Goal: Entertainment & Leisure: Consume media (video, audio)

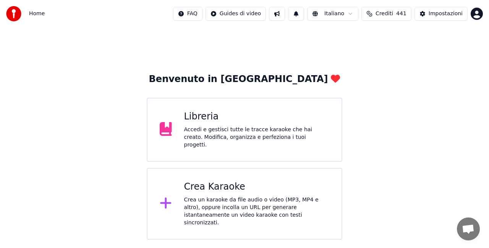
click at [239, 126] on div "Libreria Accedi e gestisci tutte le tracce karaoke che hai creato. Modifica, or…" at bounding box center [256, 130] width 145 height 38
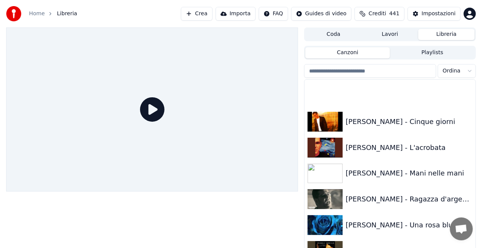
scroll to position [10430, 0]
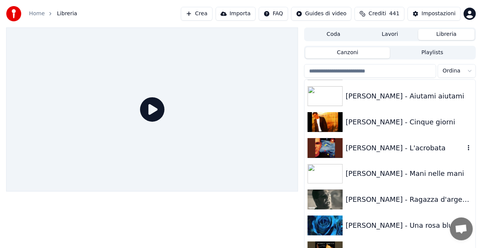
click at [415, 144] on div "[PERSON_NAME] - L'acrobata" at bounding box center [405, 148] width 119 height 11
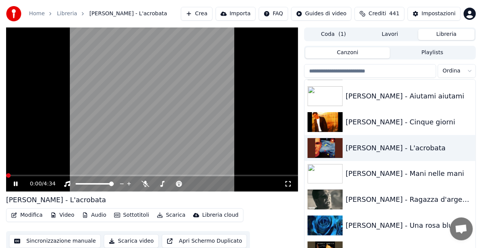
drag, startPoint x: 288, startPoint y: 183, endPoint x: 367, endPoint y: 193, distance: 79.3
click at [289, 183] on icon at bounding box center [288, 184] width 8 height 6
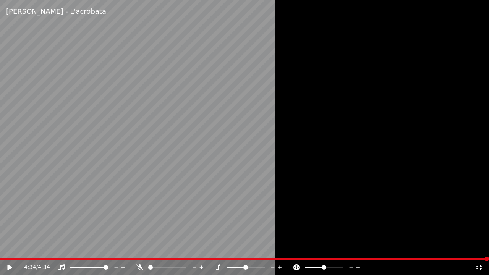
click at [11, 248] on icon at bounding box center [9, 267] width 5 height 5
click at [483, 248] on div "4:34 / 4:34" at bounding box center [244, 267] width 482 height 8
click at [478, 248] on icon at bounding box center [479, 267] width 8 height 6
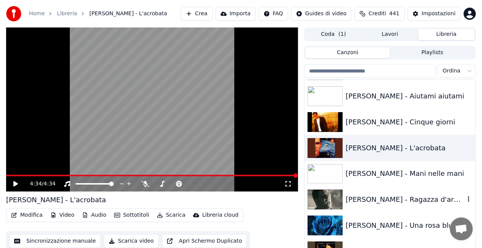
click at [390, 201] on div "[PERSON_NAME] - Ragazza d'argento" at bounding box center [405, 199] width 119 height 11
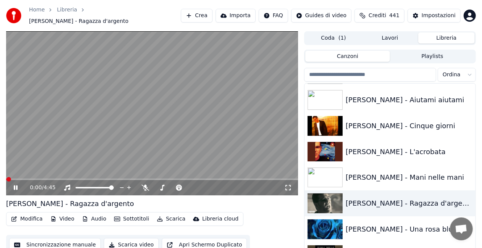
click at [292, 185] on icon at bounding box center [288, 188] width 8 height 6
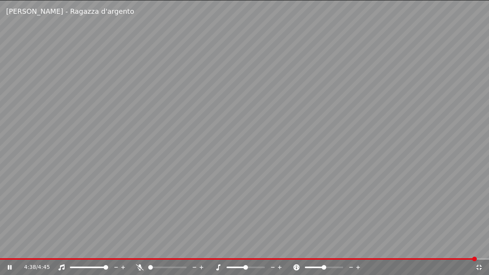
click at [431, 224] on video at bounding box center [244, 137] width 489 height 275
click at [482, 248] on icon at bounding box center [479, 267] width 8 height 6
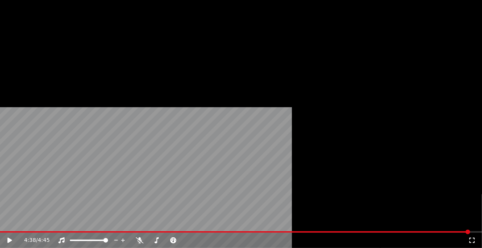
scroll to position [10925, 0]
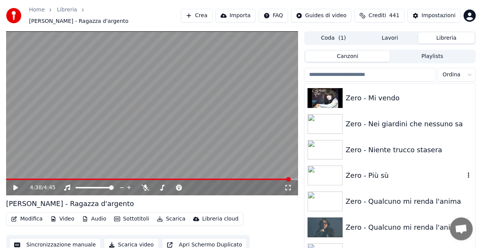
click at [376, 166] on div "Zero - Più sù" at bounding box center [390, 176] width 171 height 26
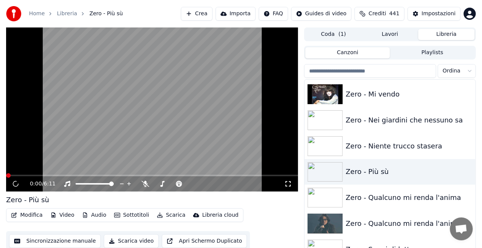
click at [290, 180] on div "0:00 / 6:11" at bounding box center [152, 184] width 286 height 8
drag, startPoint x: 285, startPoint y: 185, endPoint x: 288, endPoint y: 190, distance: 4.8
click at [287, 183] on icon at bounding box center [288, 184] width 8 height 6
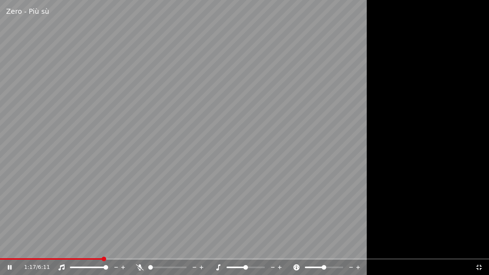
click at [2, 248] on span at bounding box center [51, 259] width 102 height 2
click at [136, 154] on video at bounding box center [244, 137] width 489 height 275
click at [479, 248] on icon at bounding box center [479, 267] width 8 height 6
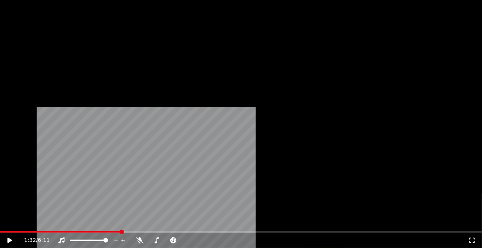
scroll to position [10429, 0]
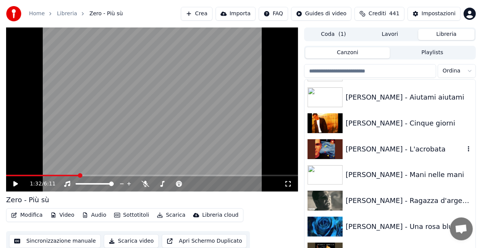
click at [378, 141] on div "[PERSON_NAME] - L'acrobata" at bounding box center [390, 149] width 171 height 26
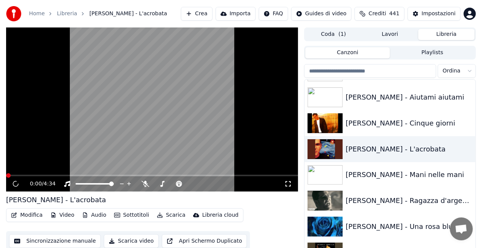
click at [286, 181] on icon at bounding box center [288, 184] width 8 height 6
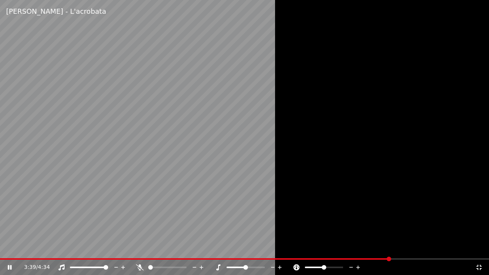
click at [37, 215] on video at bounding box center [244, 137] width 489 height 275
click at [479, 248] on icon at bounding box center [479, 267] width 8 height 6
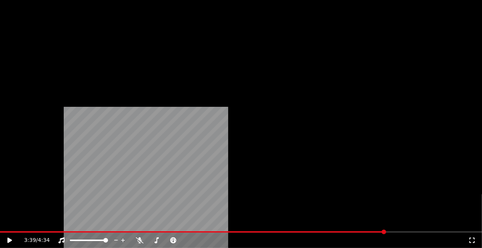
scroll to position [10467, 0]
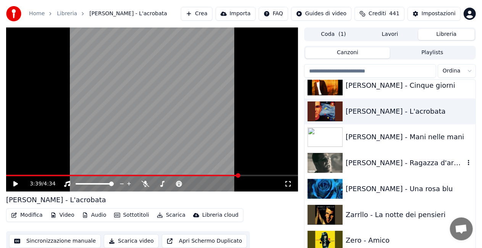
click at [377, 162] on div "[PERSON_NAME] - Ragazza d'argento" at bounding box center [405, 163] width 119 height 11
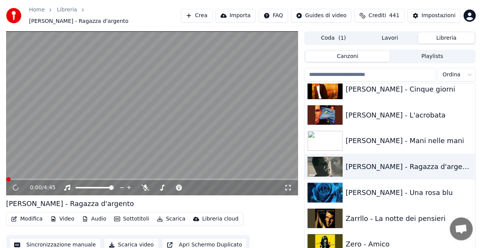
click at [288, 185] on icon at bounding box center [288, 188] width 8 height 6
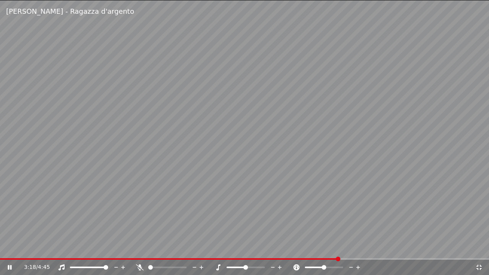
click at [0, 83] on video at bounding box center [244, 137] width 489 height 275
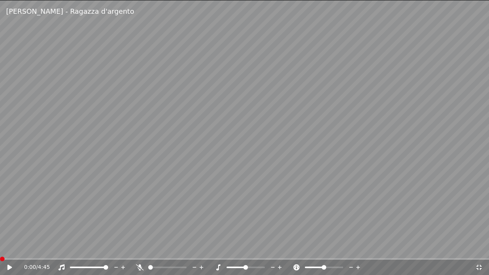
click at [0, 248] on span at bounding box center [0, 259] width 0 height 2
click at [487, 248] on div "[PERSON_NAME] - Ragazza d'argento 0:00 / 4:45" at bounding box center [244, 137] width 489 height 275
click at [486, 248] on div "0:00 / 4:45" at bounding box center [244, 267] width 489 height 15
click at [481, 248] on icon at bounding box center [478, 267] width 5 height 5
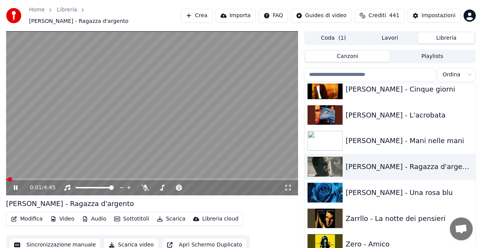
click at [186, 121] on video at bounding box center [152, 113] width 292 height 164
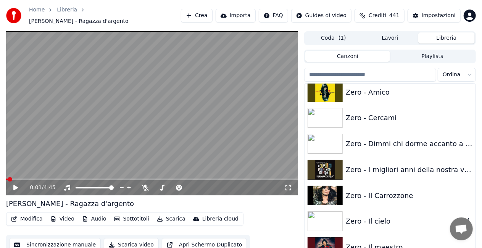
click at [376, 211] on div "Zero - Il cielo" at bounding box center [390, 221] width 171 height 26
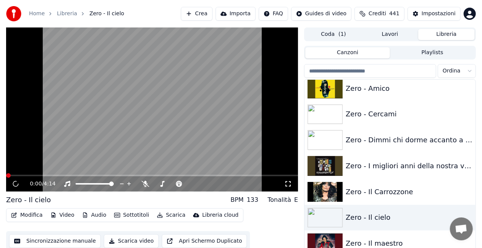
click at [288, 182] on icon at bounding box center [288, 184] width 8 height 6
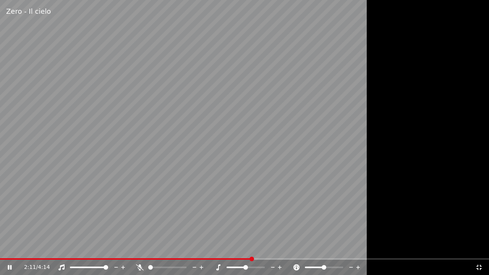
click at [287, 192] on video at bounding box center [244, 137] width 489 height 275
click at [481, 248] on icon at bounding box center [479, 267] width 8 height 6
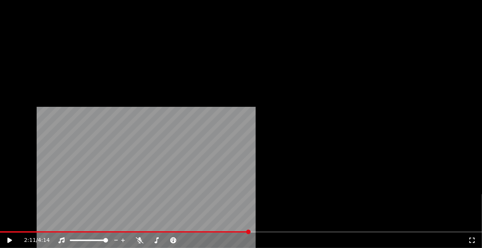
scroll to position [9742, 0]
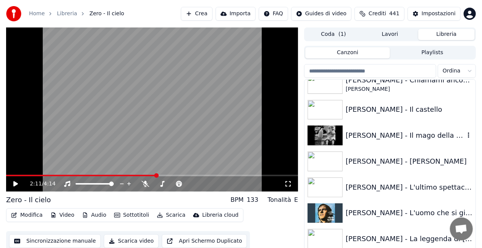
click at [411, 141] on div "[PERSON_NAME] - Il mago della pioggia" at bounding box center [390, 136] width 171 height 26
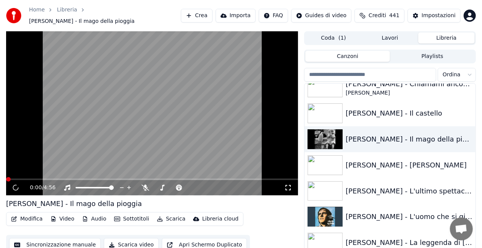
click at [285, 187] on icon at bounding box center [288, 188] width 8 height 6
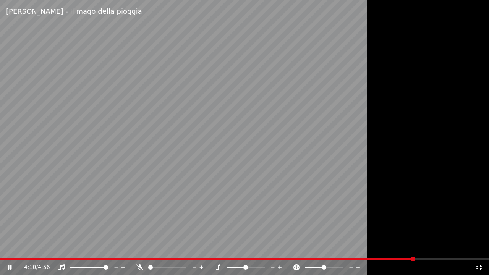
drag, startPoint x: 260, startPoint y: 149, endPoint x: 258, endPoint y: 145, distance: 4.5
click at [258, 145] on video at bounding box center [244, 137] width 489 height 275
click at [476, 248] on icon at bounding box center [478, 267] width 5 height 5
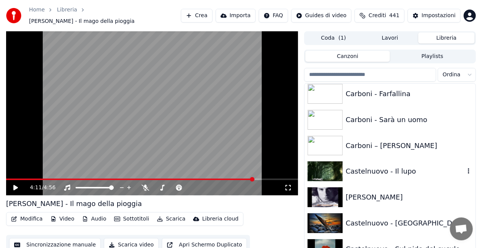
scroll to position [1792, 0]
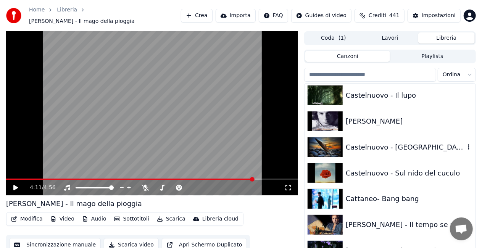
click at [402, 137] on div "Castelnuovo - [GEOGRAPHIC_DATA]" at bounding box center [390, 147] width 171 height 26
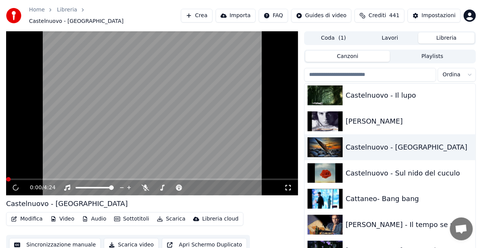
click at [289, 180] on div "0:00 / 4:24" at bounding box center [152, 187] width 292 height 15
click at [292, 185] on icon at bounding box center [288, 188] width 8 height 6
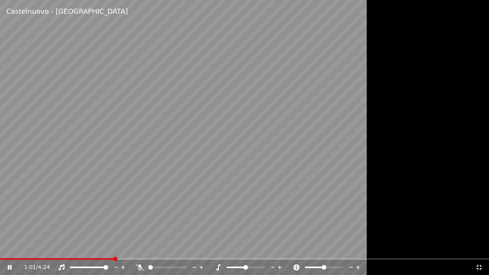
click at [488, 8] on div "Castelnuovo - [GEOGRAPHIC_DATA]" at bounding box center [244, 11] width 489 height 23
click at [478, 248] on icon at bounding box center [479, 267] width 8 height 6
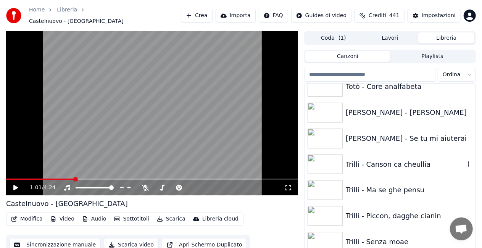
scroll to position [9472, 0]
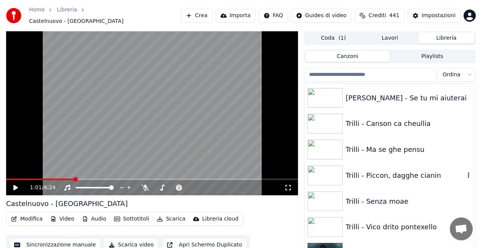
click at [411, 175] on div "Trilli - Piccon, dagghe cianin" at bounding box center [405, 175] width 119 height 11
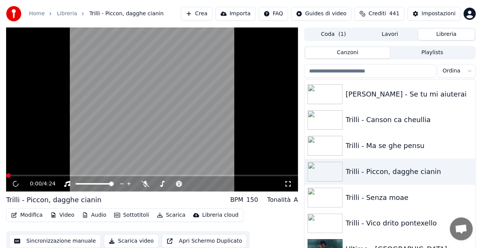
click at [291, 182] on icon at bounding box center [288, 184] width 8 height 6
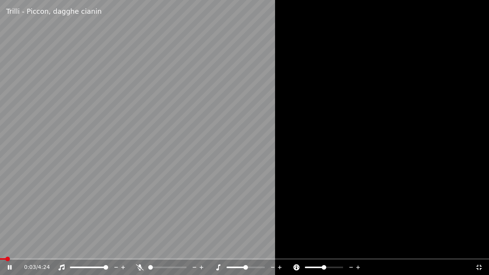
click at [6, 248] on span at bounding box center [3, 259] width 6 height 2
click at [201, 201] on video at bounding box center [244, 137] width 489 height 275
click at [11, 248] on div "0:04 / 4:24" at bounding box center [244, 267] width 489 height 15
click at [8, 248] on div "0:04 / 4:24" at bounding box center [244, 267] width 482 height 8
drag, startPoint x: 8, startPoint y: 270, endPoint x: 4, endPoint y: 263, distance: 8.1
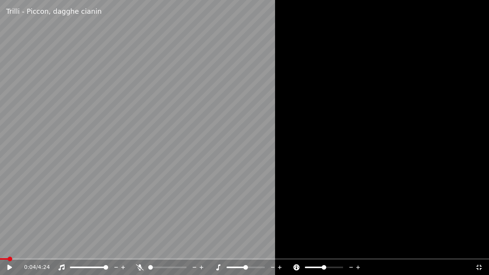
click at [5, 248] on div "0:04 / 4:24" at bounding box center [244, 267] width 482 height 8
click at [4, 248] on div "0:04 / 4:24" at bounding box center [244, 267] width 482 height 8
drag, startPoint x: 242, startPoint y: 136, endPoint x: 237, endPoint y: 127, distance: 10.1
click at [237, 128] on video at bounding box center [244, 137] width 489 height 275
click at [30, 248] on span at bounding box center [42, 259] width 84 height 2
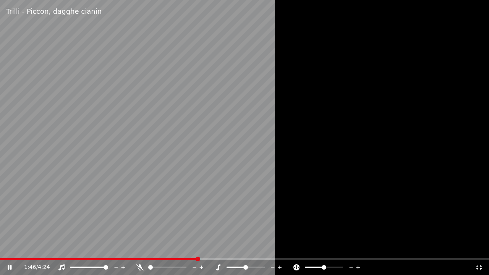
click at [397, 137] on div at bounding box center [244, 137] width 489 height 275
click at [482, 248] on icon at bounding box center [479, 267] width 8 height 6
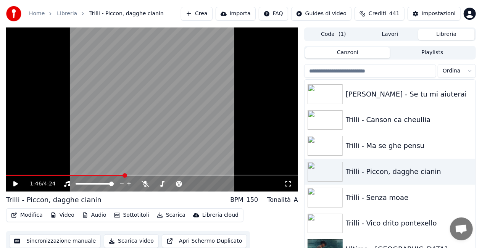
click at [410, 220] on div "Trilli - Vico drito pontexello" at bounding box center [405, 223] width 119 height 11
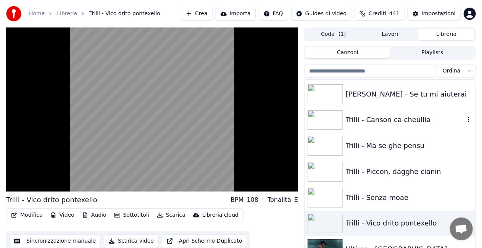
click at [374, 122] on div "Trilli - Canson ca cheullia" at bounding box center [405, 120] width 119 height 11
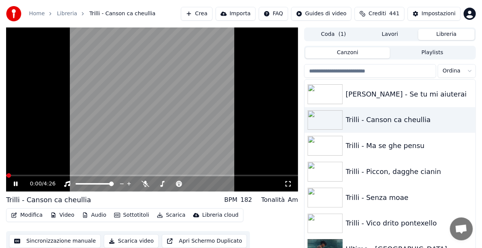
click at [369, 213] on div "Trilli - Vico drito pontexello" at bounding box center [390, 224] width 171 height 26
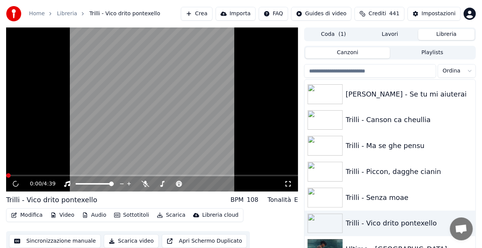
drag, startPoint x: 288, startPoint y: 187, endPoint x: 288, endPoint y: 195, distance: 8.0
click at [288, 186] on icon at bounding box center [288, 184] width 8 height 6
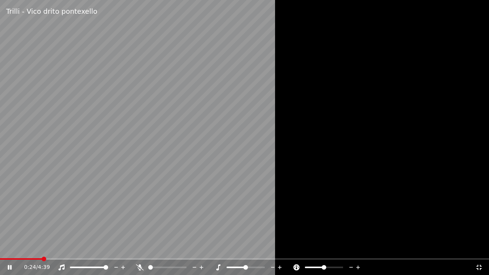
click at [42, 248] on span at bounding box center [21, 259] width 42 height 2
click at [140, 248] on icon at bounding box center [140, 267] width 8 height 6
click at [138, 248] on icon at bounding box center [139, 267] width 4 height 6
click at [468, 131] on div at bounding box center [244, 137] width 489 height 275
click at [481, 248] on div "0:57 / 4:39" at bounding box center [244, 267] width 489 height 15
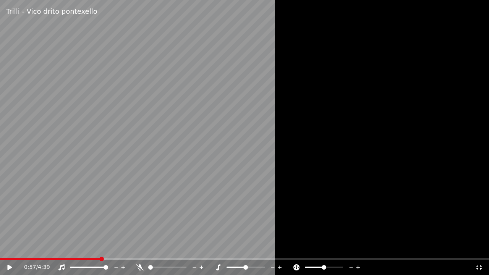
click at [481, 248] on icon at bounding box center [479, 267] width 8 height 6
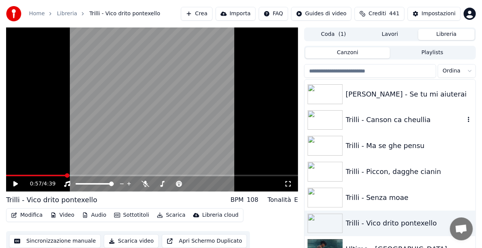
click at [394, 121] on div "Trilli - Canson ca cheullia" at bounding box center [405, 120] width 119 height 11
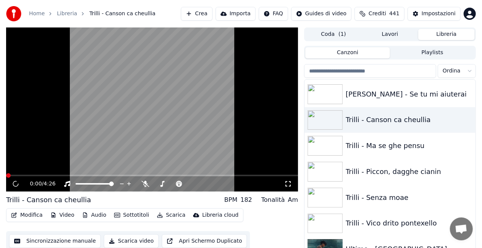
click at [292, 181] on icon at bounding box center [288, 184] width 8 height 6
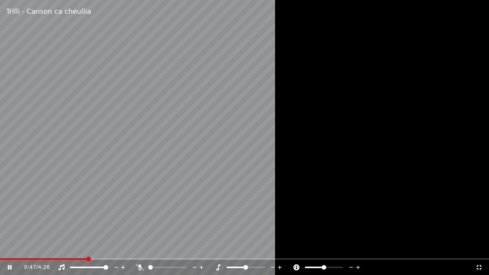
click at [46, 248] on div "0:47 / 4:26" at bounding box center [244, 267] width 489 height 15
click at [45, 248] on span at bounding box center [23, 259] width 46 height 2
click at [439, 26] on div at bounding box center [244, 137] width 489 height 275
click at [482, 248] on div "1:30 / 4:26" at bounding box center [244, 267] width 482 height 8
click at [479, 248] on icon at bounding box center [479, 267] width 8 height 6
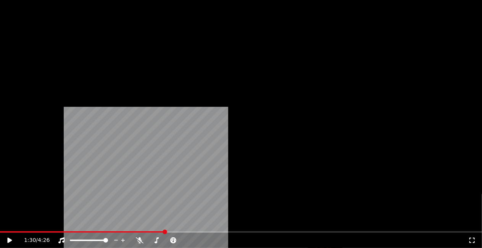
scroll to position [10426, 0]
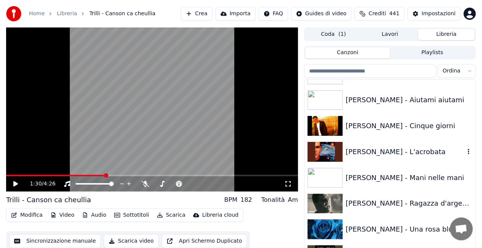
click at [410, 154] on div "[PERSON_NAME] - L'acrobata" at bounding box center [405, 152] width 119 height 11
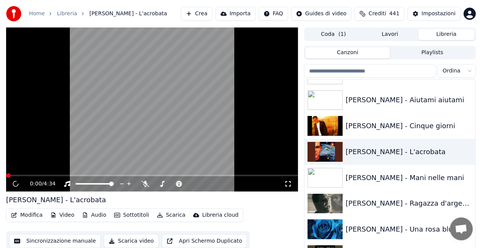
click at [289, 185] on icon at bounding box center [288, 184] width 8 height 6
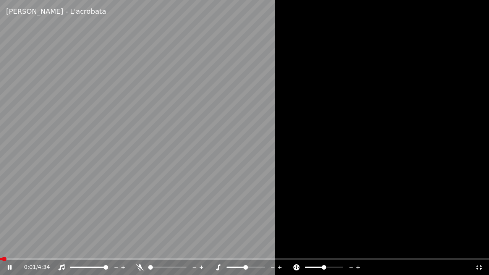
click at [279, 186] on div at bounding box center [244, 137] width 489 height 275
click at [265, 177] on video at bounding box center [244, 137] width 489 height 275
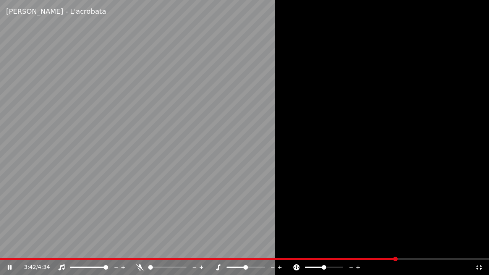
click at [480, 248] on icon at bounding box center [478, 267] width 5 height 5
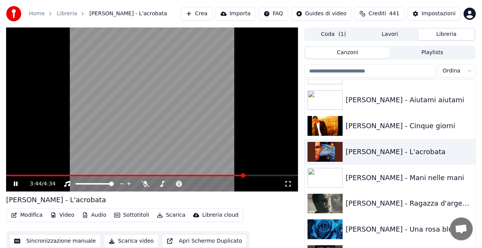
click at [214, 110] on video at bounding box center [152, 109] width 292 height 164
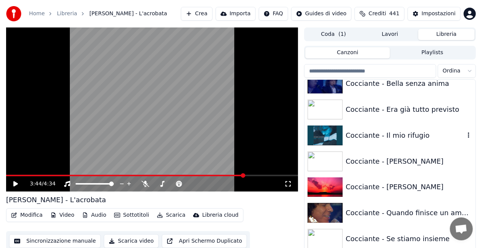
scroll to position [2175, 0]
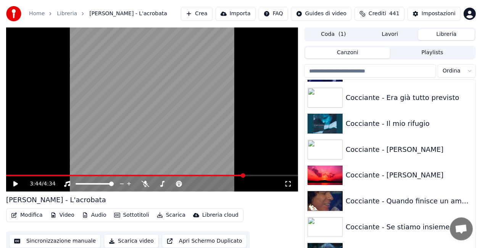
click at [375, 226] on div "Cocciante - Se stiamo insieme" at bounding box center [405, 227] width 119 height 11
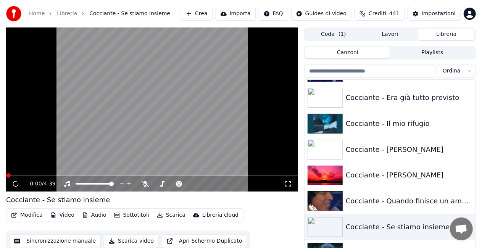
click at [289, 181] on div "0:00 / 4:39" at bounding box center [152, 184] width 286 height 8
drag, startPoint x: 289, startPoint y: 183, endPoint x: 289, endPoint y: 192, distance: 9.5
click at [289, 183] on icon at bounding box center [288, 184] width 8 height 6
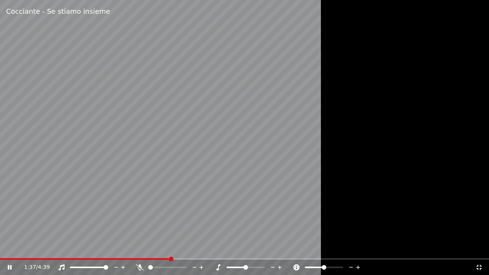
click at [228, 76] on video at bounding box center [244, 137] width 489 height 275
click at [477, 248] on div "1:37 / 4:39" at bounding box center [244, 267] width 482 height 8
drag, startPoint x: 479, startPoint y: 268, endPoint x: 460, endPoint y: 232, distance: 40.7
click at [479, 248] on icon at bounding box center [479, 267] width 8 height 6
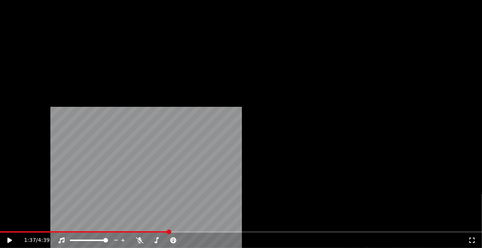
scroll to position [2366, 0]
